Goal: Browse casually: Explore the website without a specific task or goal

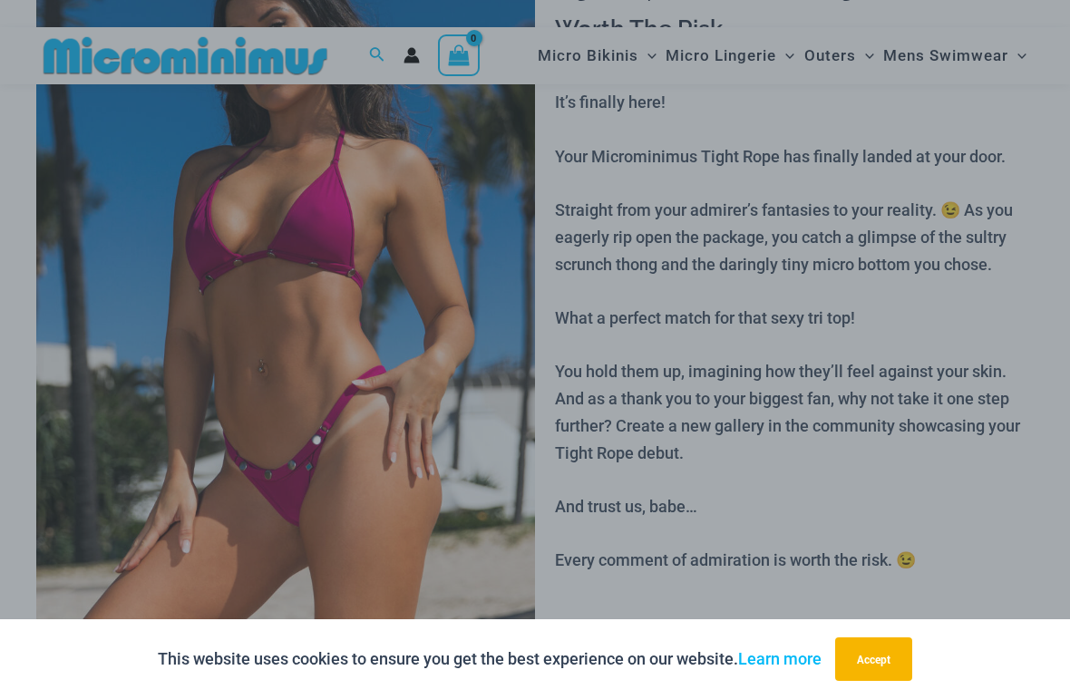
scroll to position [195, 0]
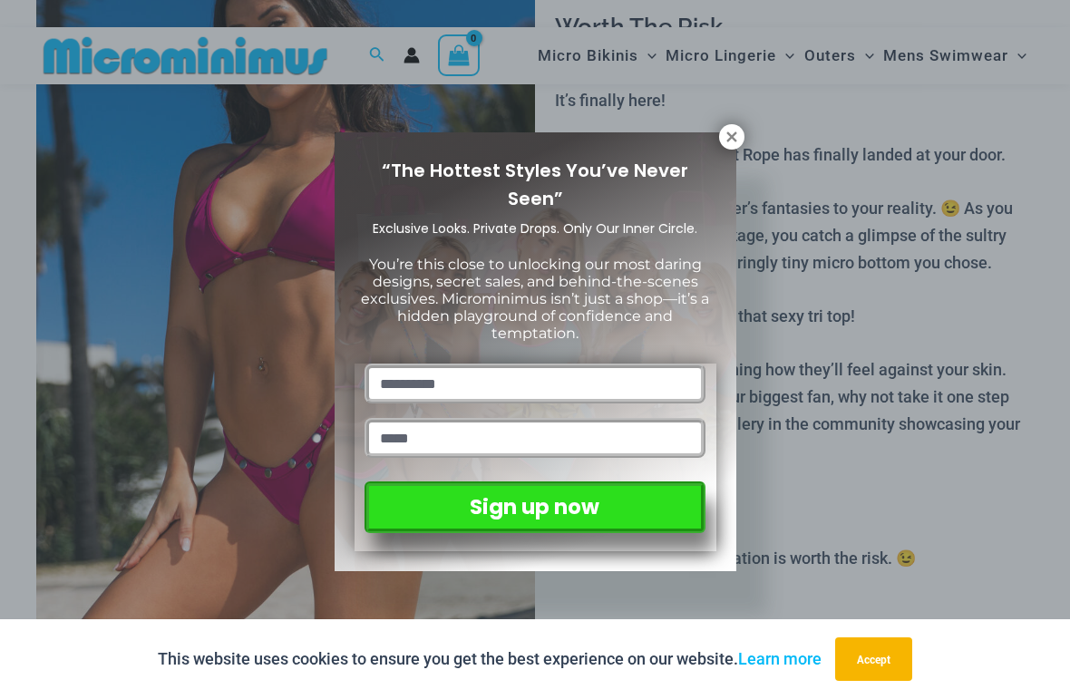
click at [724, 132] on icon at bounding box center [732, 137] width 16 height 16
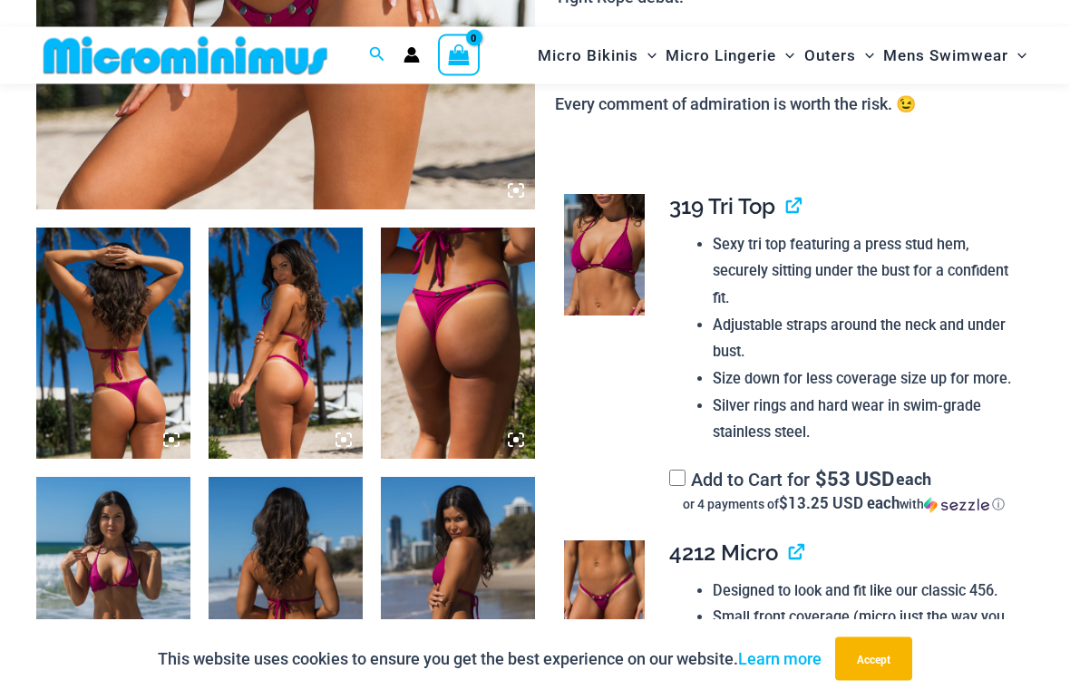
scroll to position [649, 0]
click at [91, 321] on img at bounding box center [113, 343] width 154 height 231
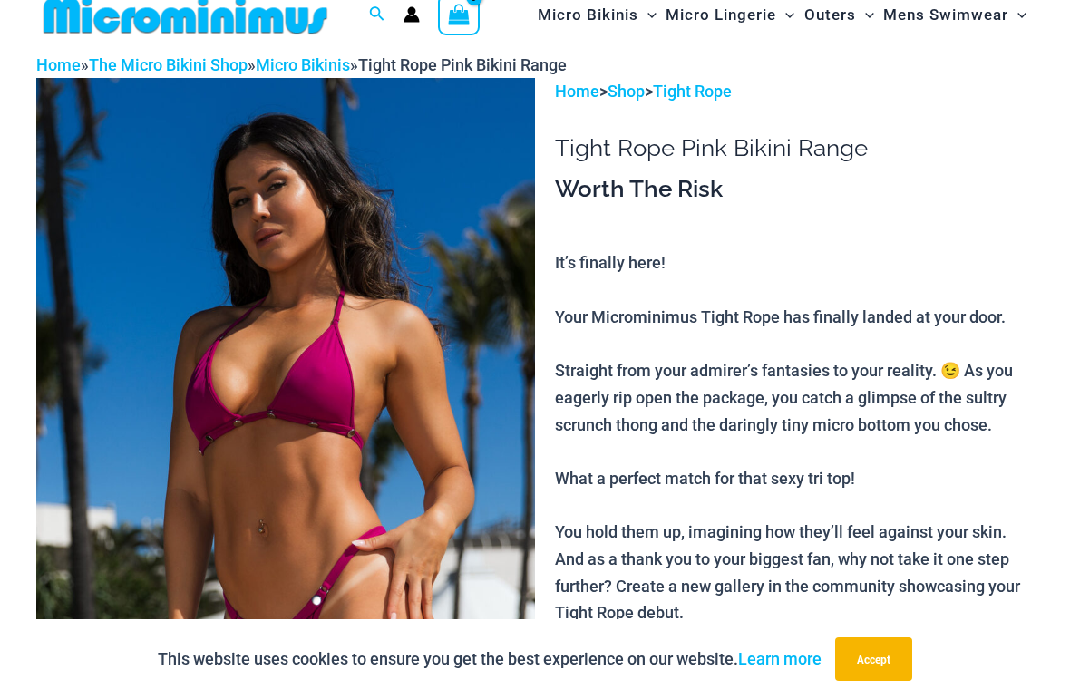
scroll to position [0, 0]
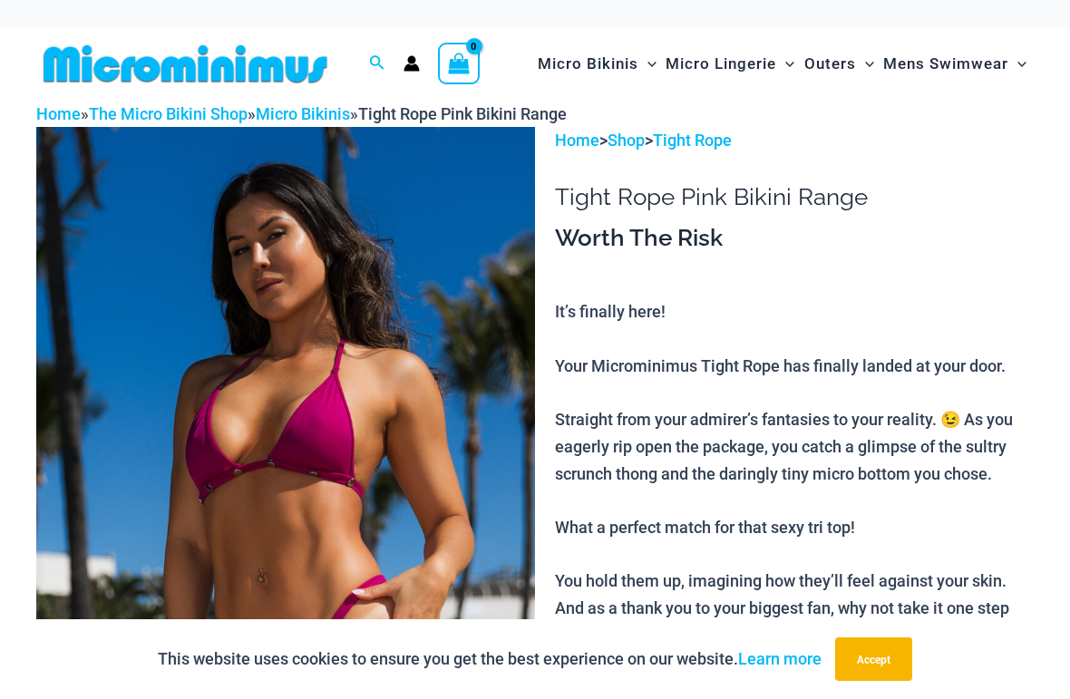
click at [65, 115] on link "Home" at bounding box center [58, 113] width 44 height 19
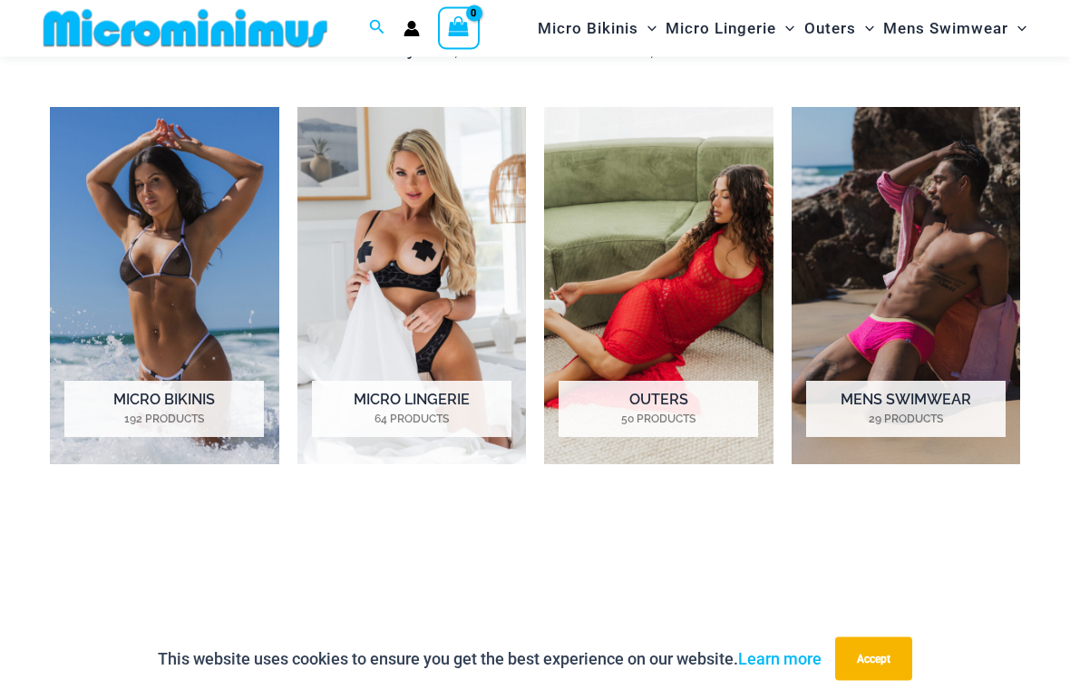
scroll to position [1185, 0]
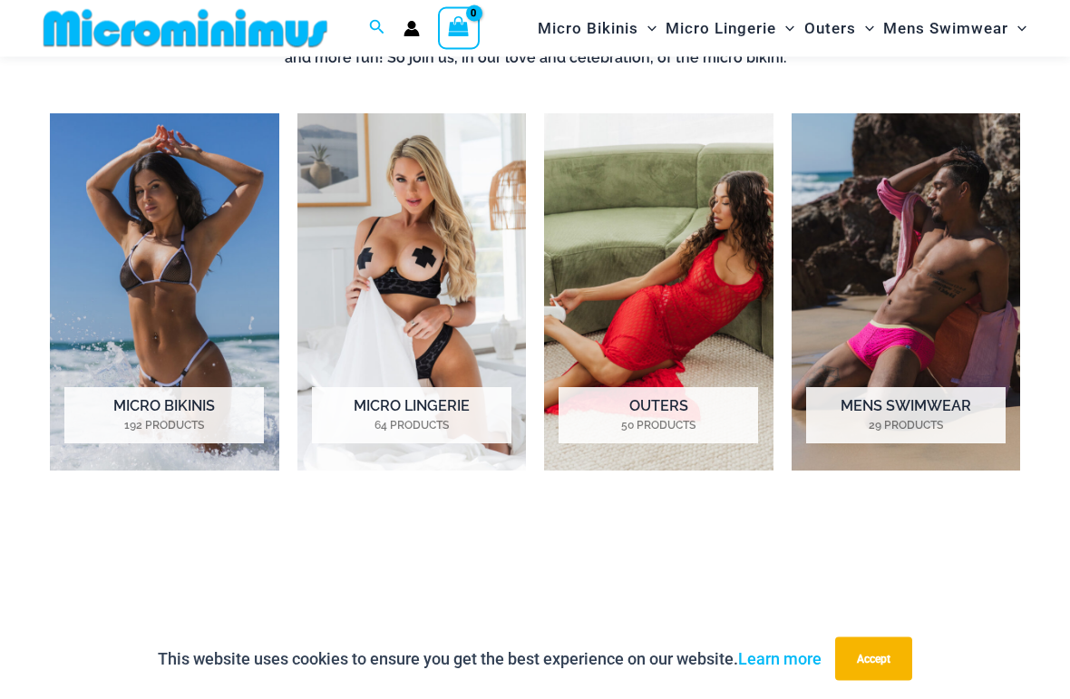
click at [850, 272] on img "Visit product category Mens Swimwear" at bounding box center [906, 292] width 229 height 356
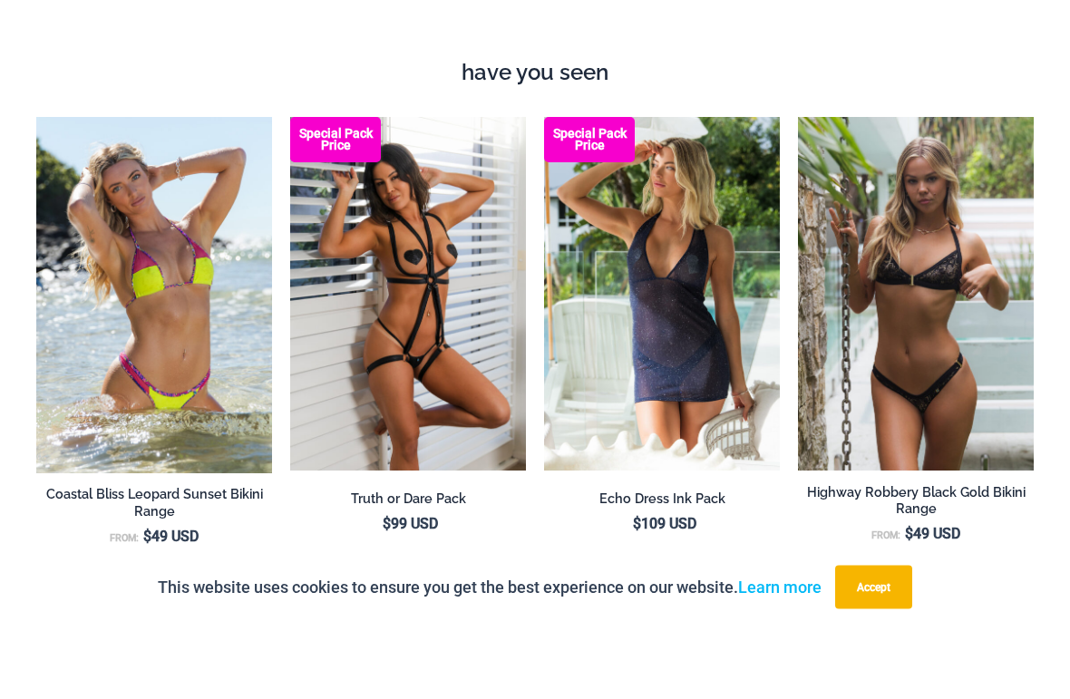
scroll to position [1719, 0]
click at [544, 189] on img at bounding box center [544, 189] width 0 height 0
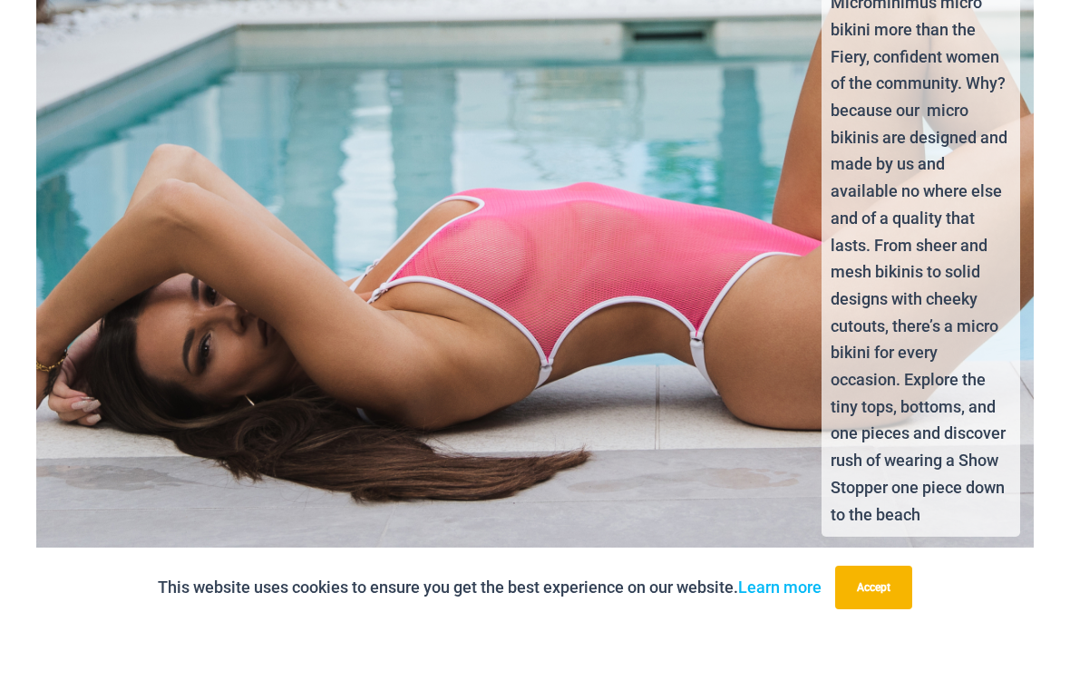
scroll to position [3380, 0]
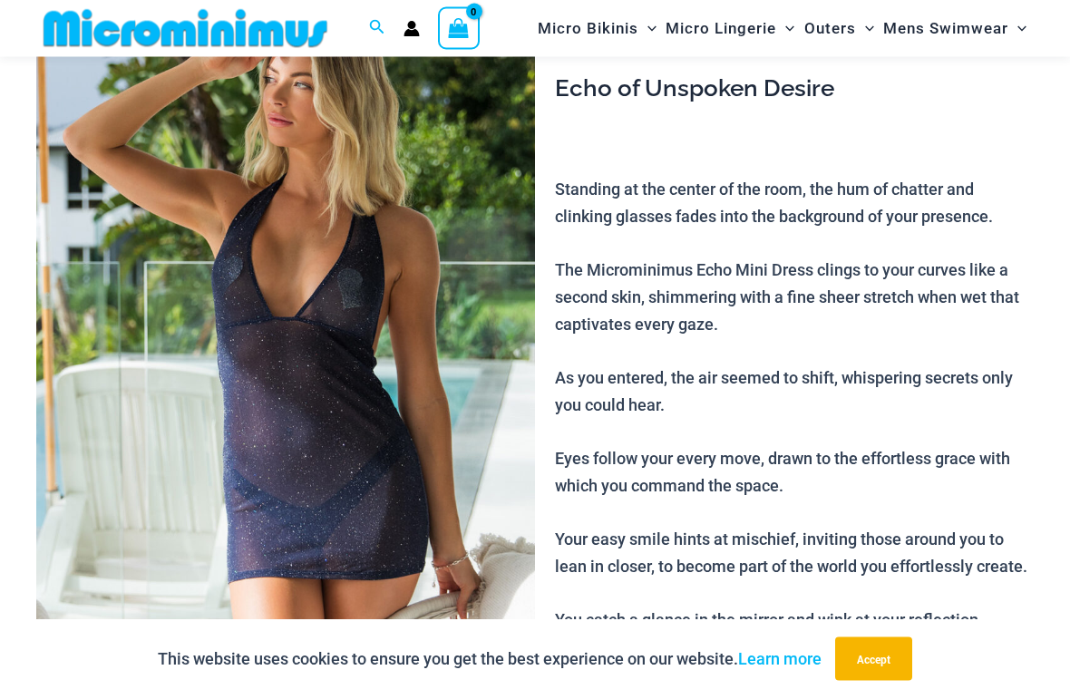
scroll to position [52, 0]
